Goal: Information Seeking & Learning: Learn about a topic

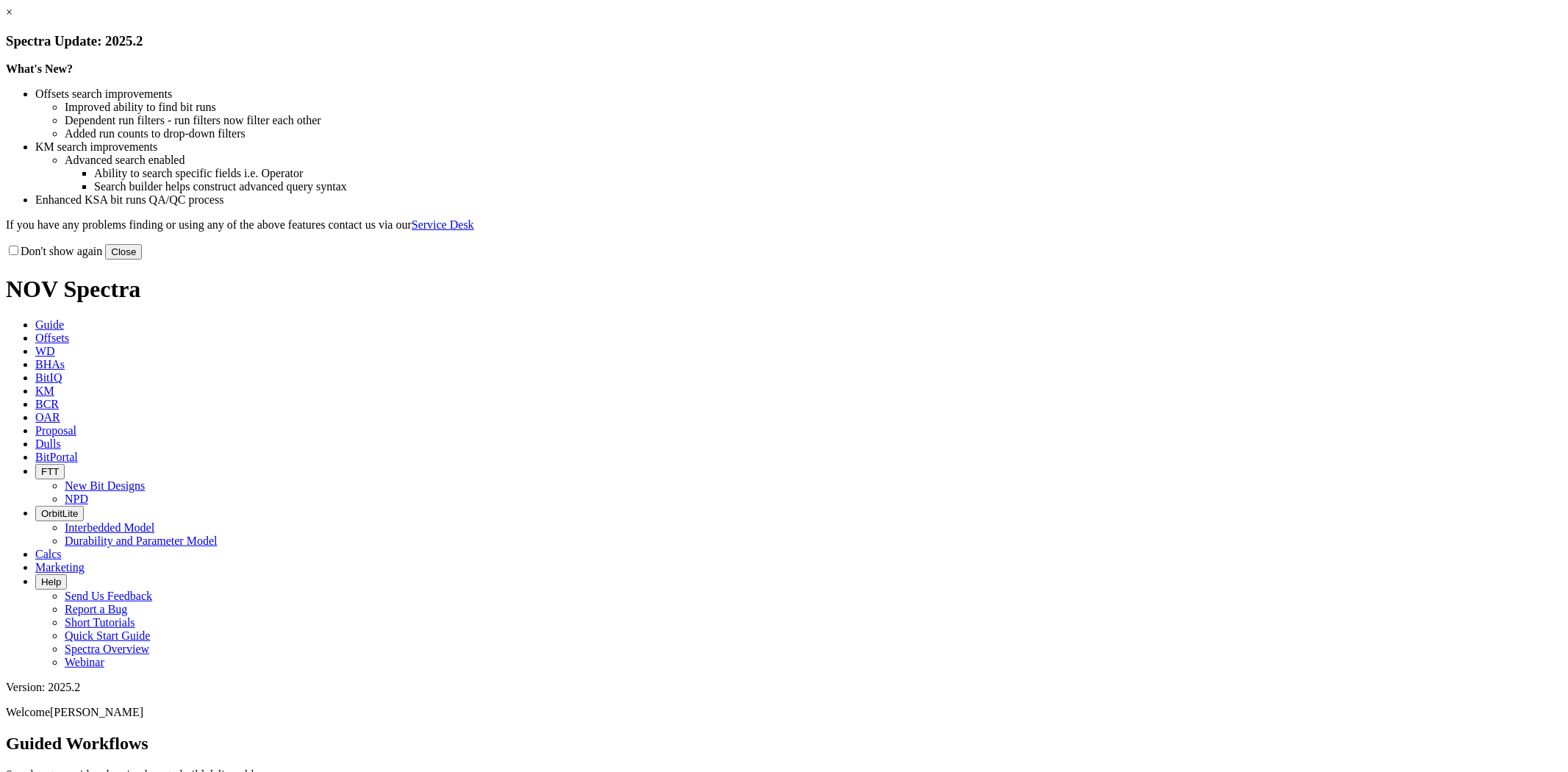
click at [142, 260] on button "Close" at bounding box center [123, 252] width 37 height 16
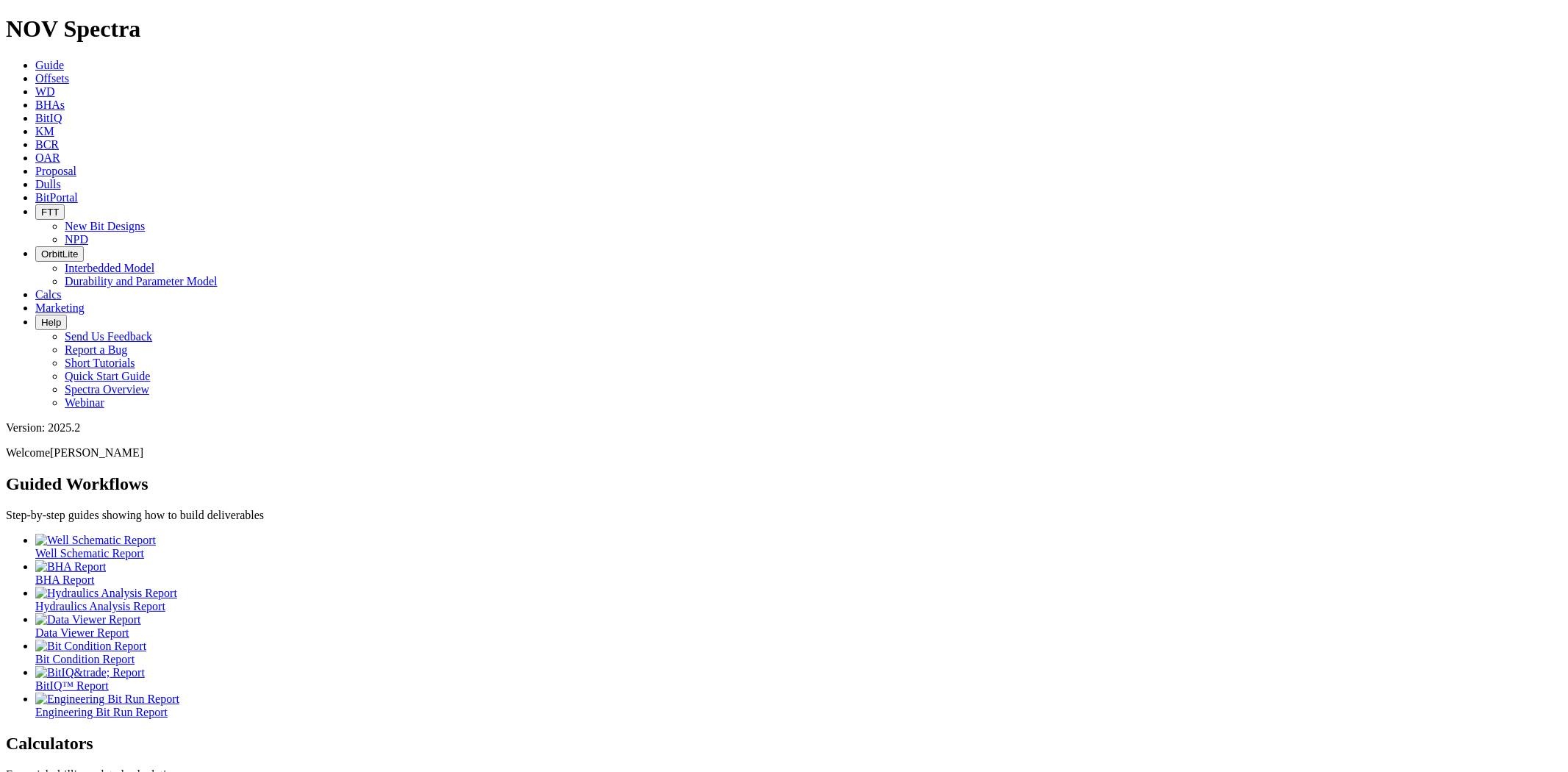
click at [69, 72] on span "Offsets" at bounding box center [51, 79] width 33 height 12
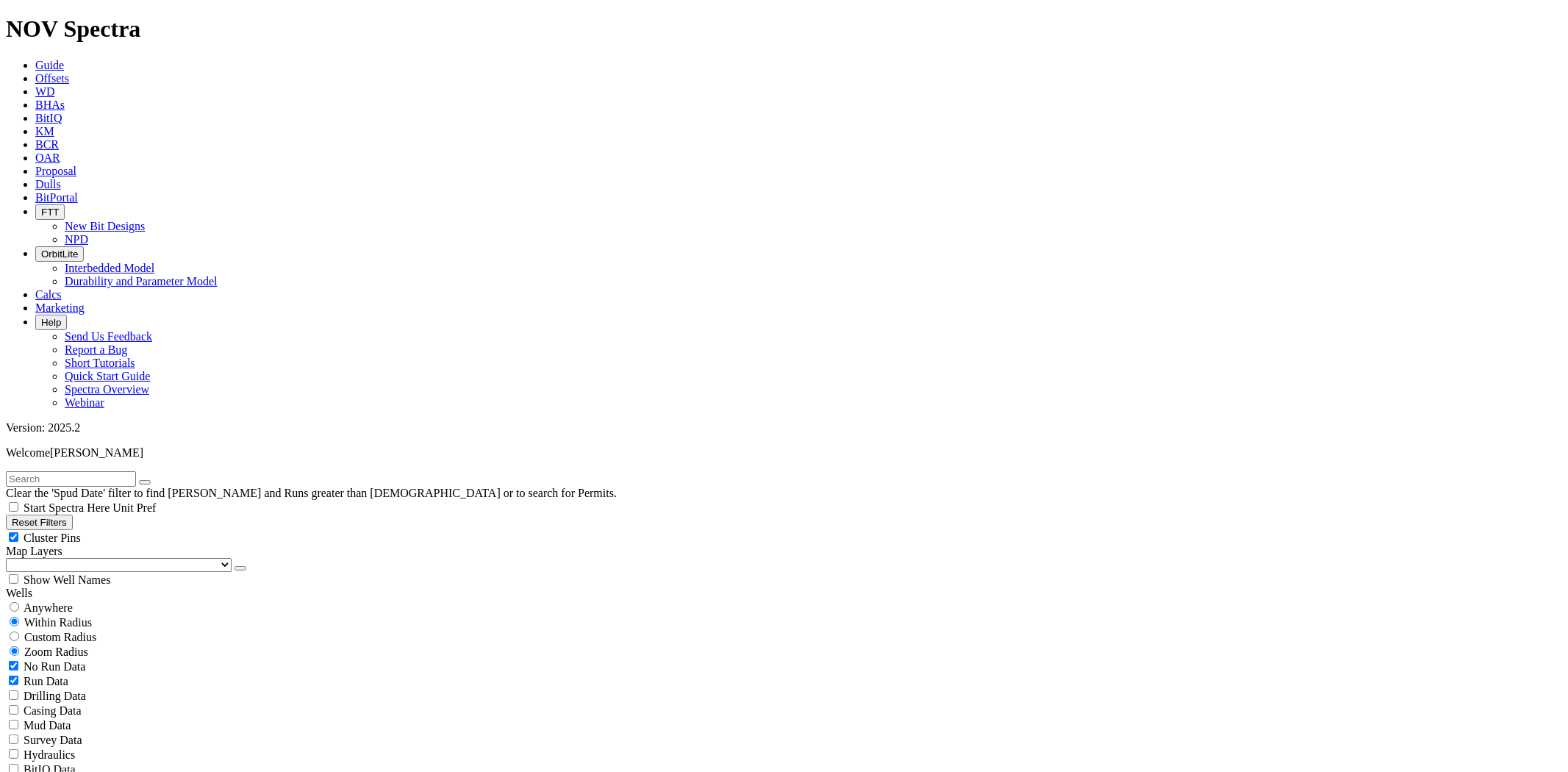
scroll to position [113807, 0]
